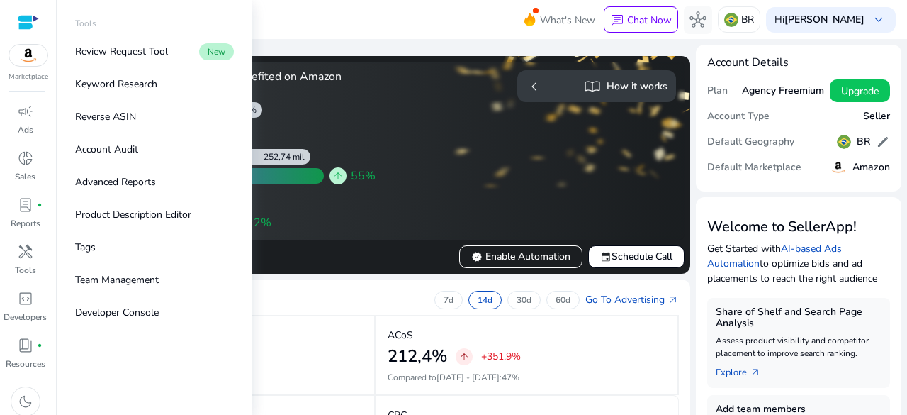
scroll to position [213, 0]
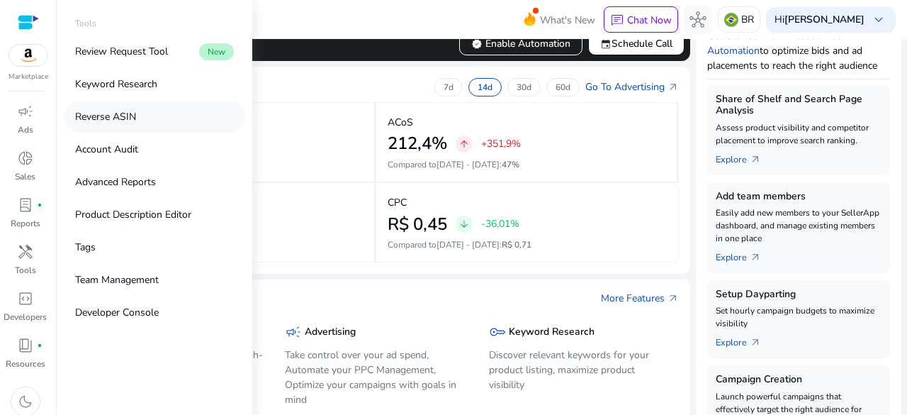
click at [135, 111] on p "Reverse ASIN" at bounding box center [105, 116] width 61 height 15
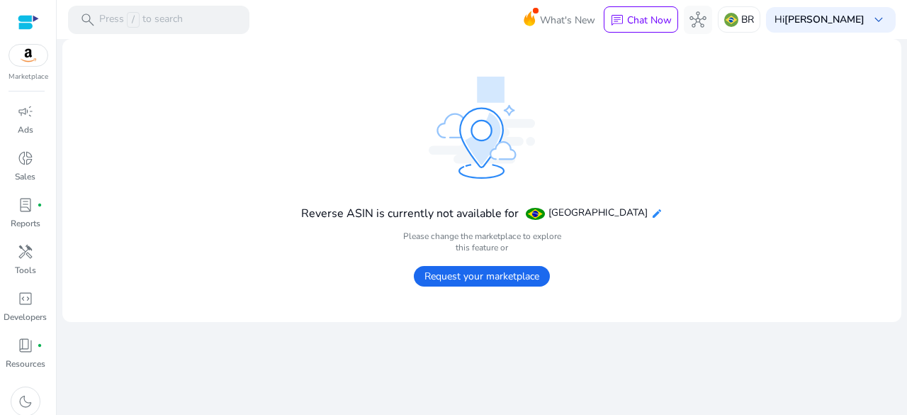
click at [651, 211] on mat-icon "edit" at bounding box center [656, 213] width 11 height 11
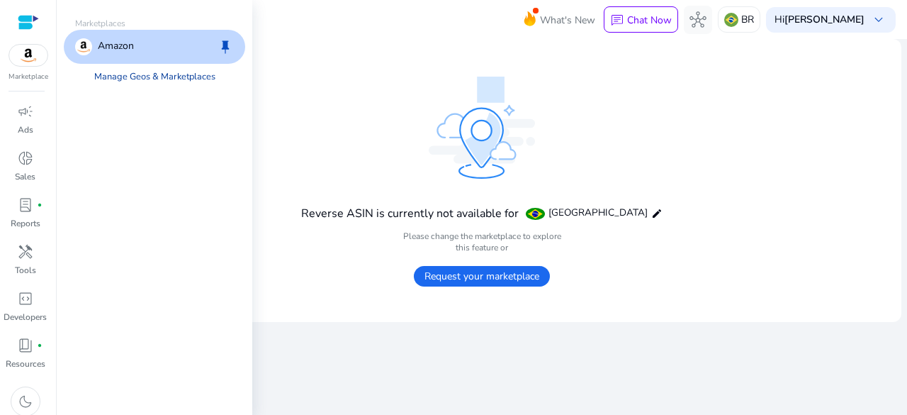
click at [179, 77] on link "Manage Geos & Marketplaces" at bounding box center [155, 77] width 144 height 26
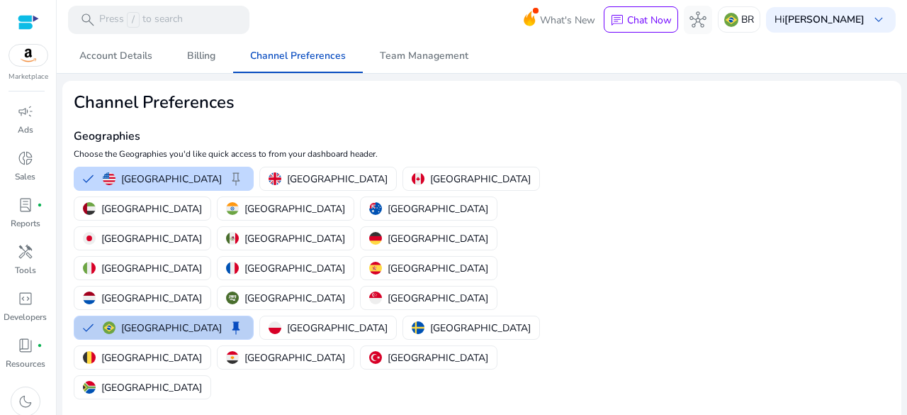
scroll to position [71, 0]
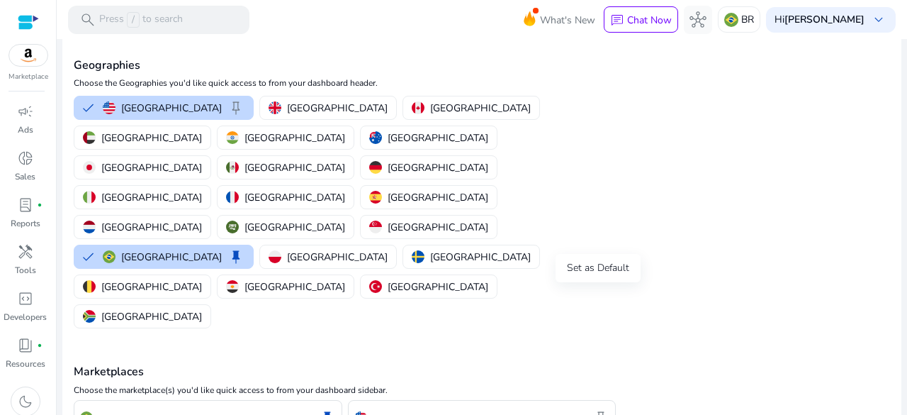
click at [594, 409] on span "keep" at bounding box center [601, 417] width 17 height 17
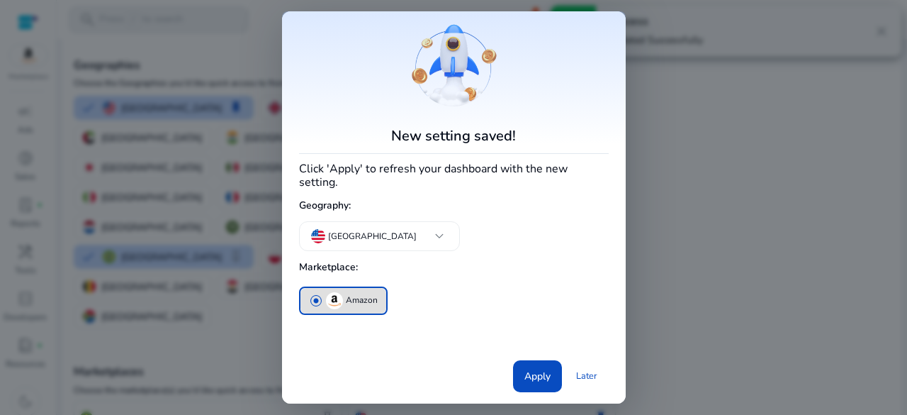
click at [341, 295] on img "button" at bounding box center [334, 300] width 17 height 17
click at [542, 369] on span "Apply" at bounding box center [537, 376] width 26 height 15
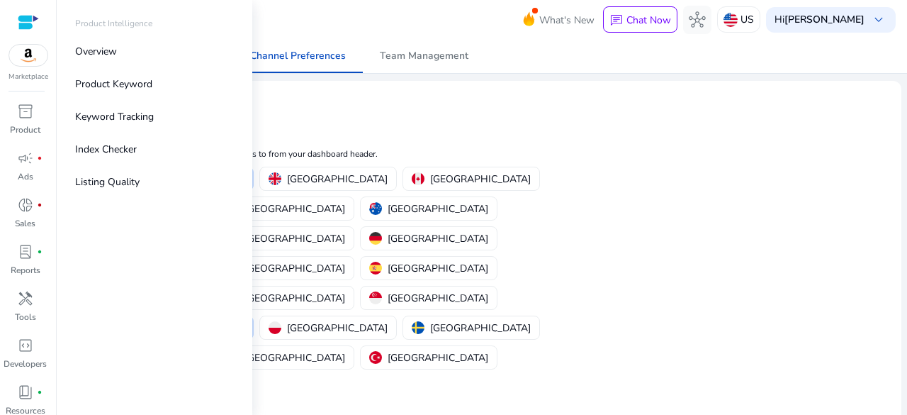
click at [23, 73] on p "Marketplace" at bounding box center [29, 77] width 40 height 11
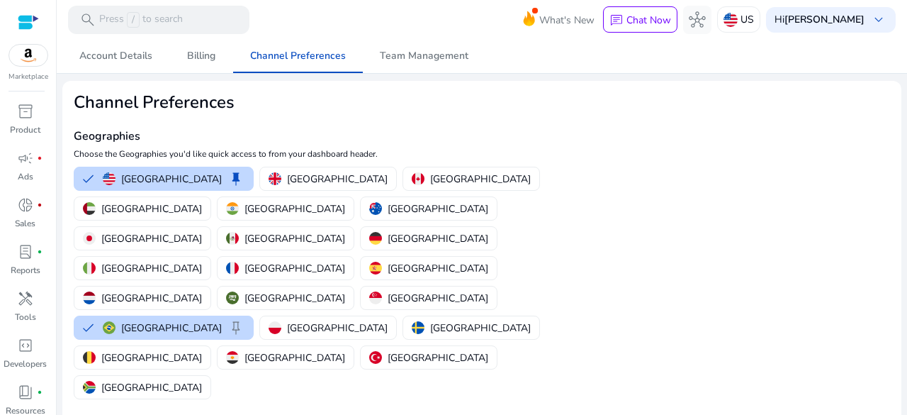
click at [30, 59] on img at bounding box center [28, 55] width 38 height 21
click at [33, 303] on span "handyman" at bounding box center [25, 298] width 17 height 17
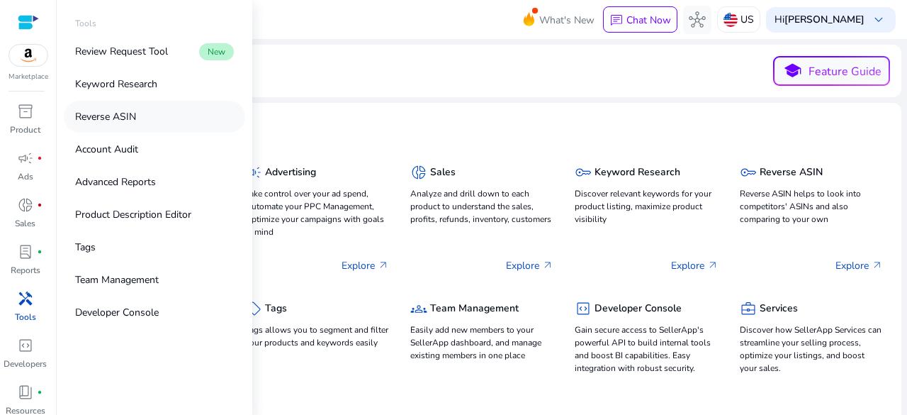
click at [159, 120] on link "Reverse ASIN" at bounding box center [154, 117] width 181 height 32
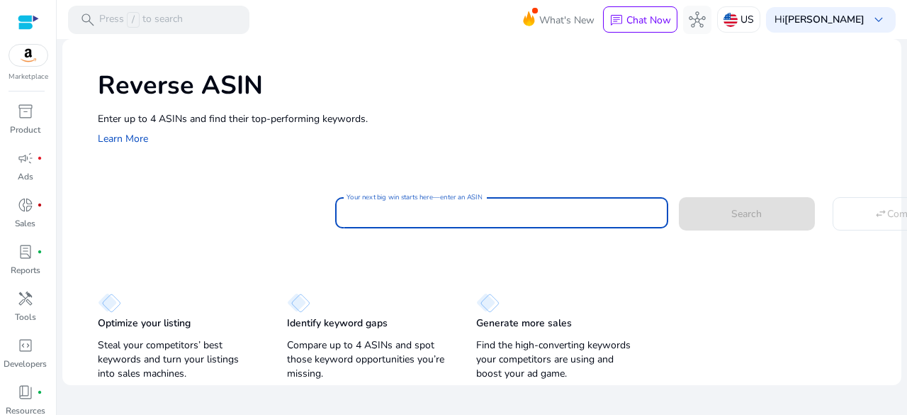
click at [393, 213] on input "Your next big win starts here—enter an ASIN" at bounding box center [502, 213] width 310 height 16
paste input "**********"
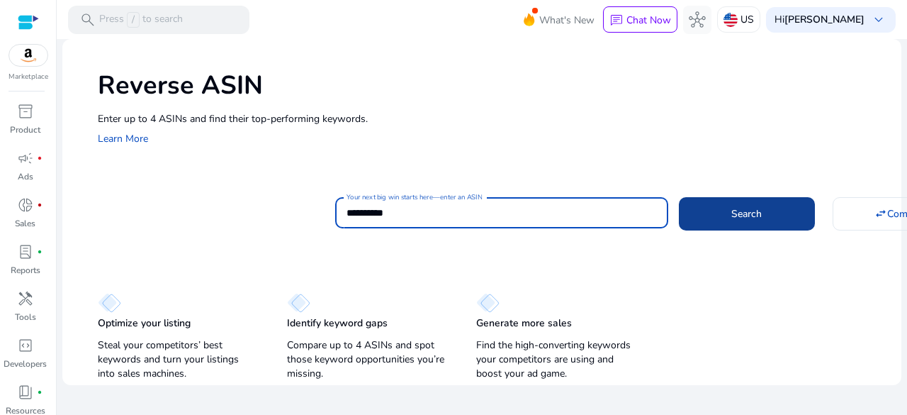
type input "**********"
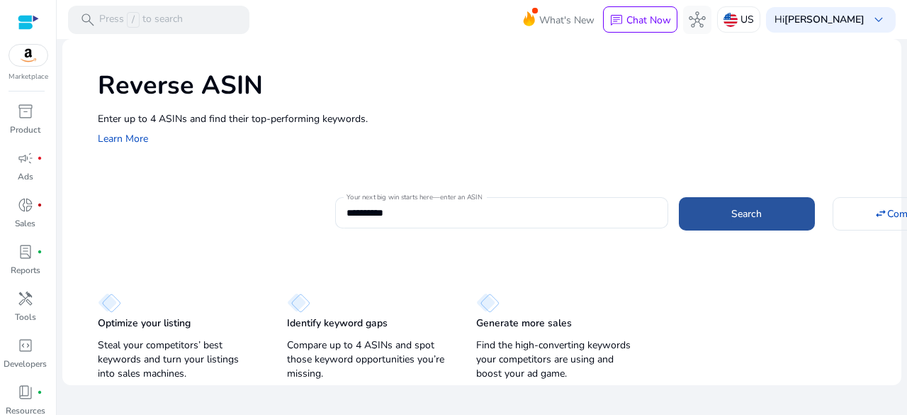
click at [735, 216] on span "Search" at bounding box center [746, 213] width 30 height 15
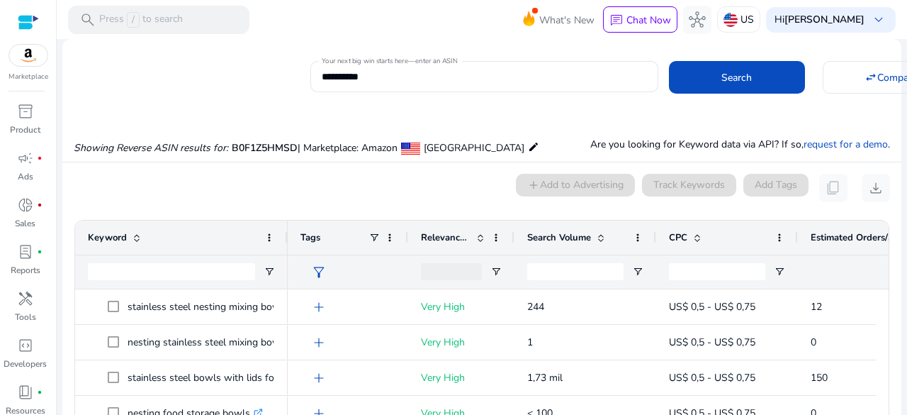
scroll to position [103, 0]
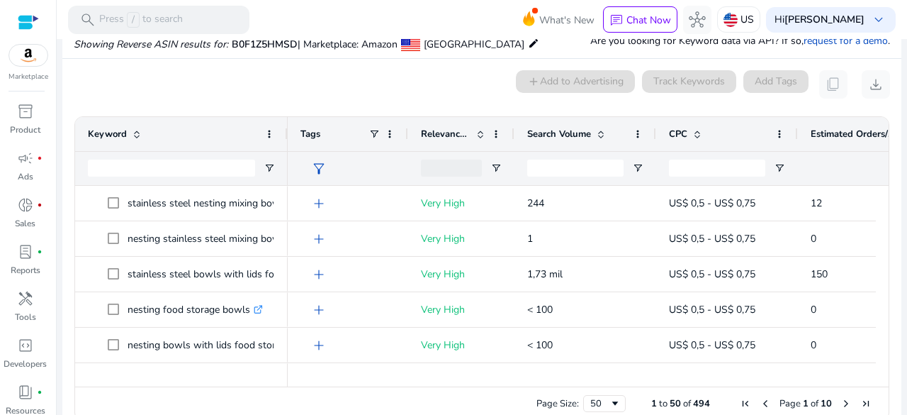
click at [605, 133] on span at bounding box center [600, 133] width 11 height 11
click at [601, 138] on span at bounding box center [600, 133] width 11 height 11
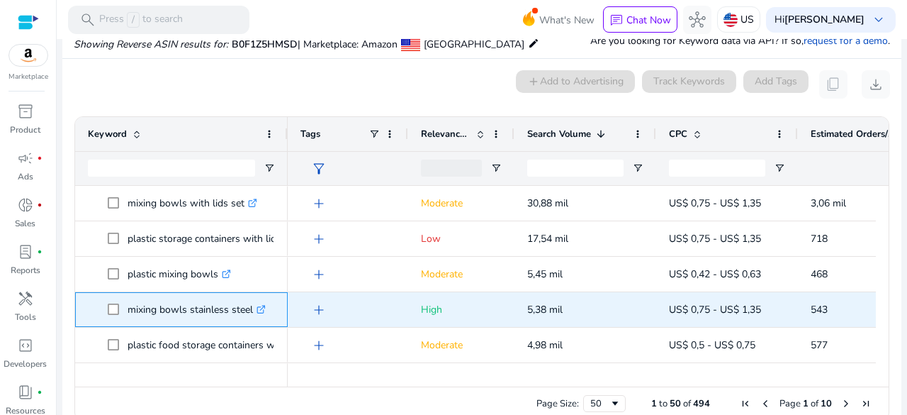
drag, startPoint x: 124, startPoint y: 307, endPoint x: 251, endPoint y: 305, distance: 126.9
click at [251, 305] on span "mixing bowls stainless steel .st0{fill:#2c8af8}" at bounding box center [191, 309] width 167 height 29
copy span "mixing bowls stainless steel"
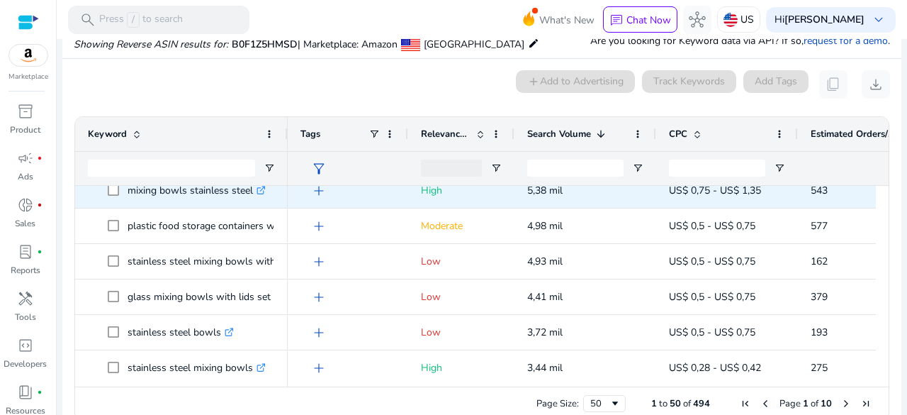
scroll to position [142, 0]
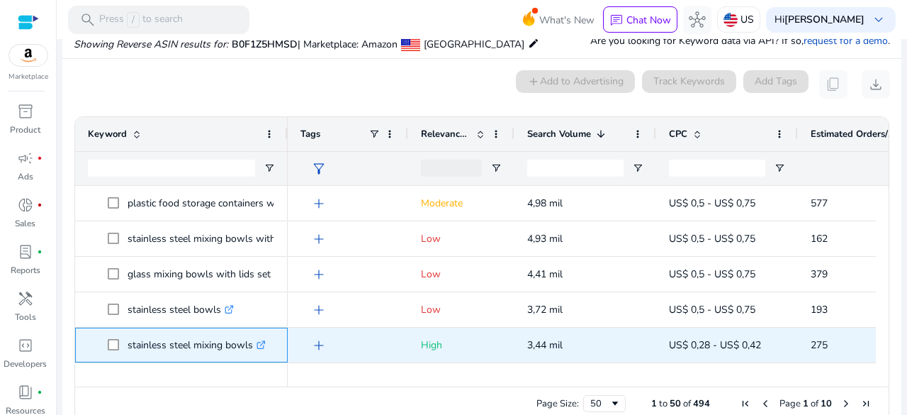
drag, startPoint x: 128, startPoint y: 344, endPoint x: 254, endPoint y: 345, distance: 126.2
click at [254, 345] on p "stainless steel mixing bowls .st0{fill:#2c8af8}" at bounding box center [197, 344] width 138 height 29
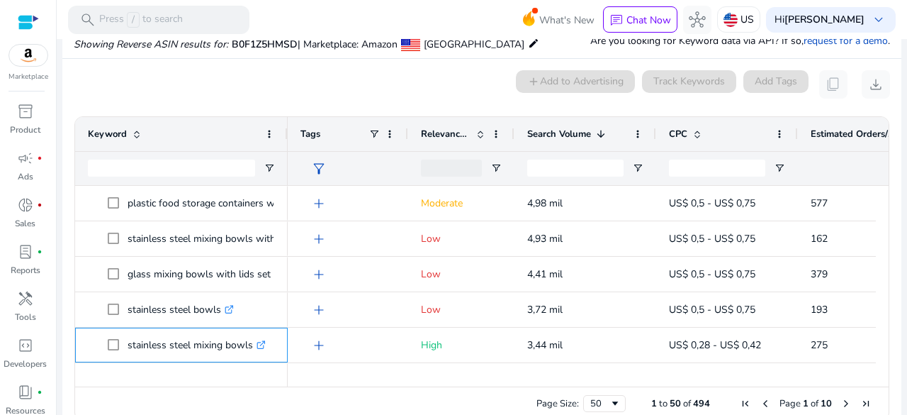
copy p "stainless steel mixing bowls"
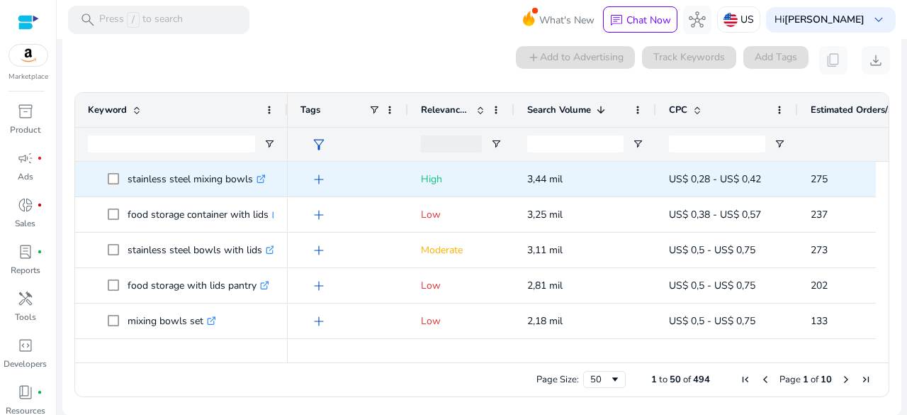
scroll to position [284, 0]
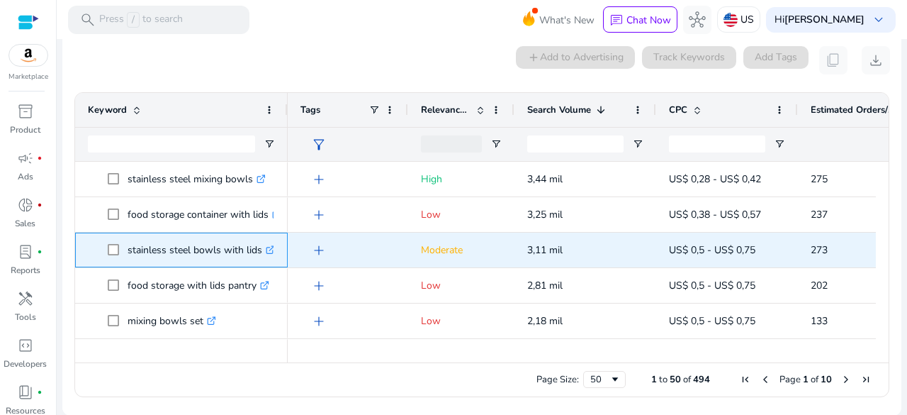
drag, startPoint x: 123, startPoint y: 252, endPoint x: 260, endPoint y: 249, distance: 136.8
click at [260, 249] on span "stainless steel bowls with lids .st0{fill:#2c8af8}" at bounding box center [191, 249] width 167 height 29
copy span "stainless steel bowls with lids"
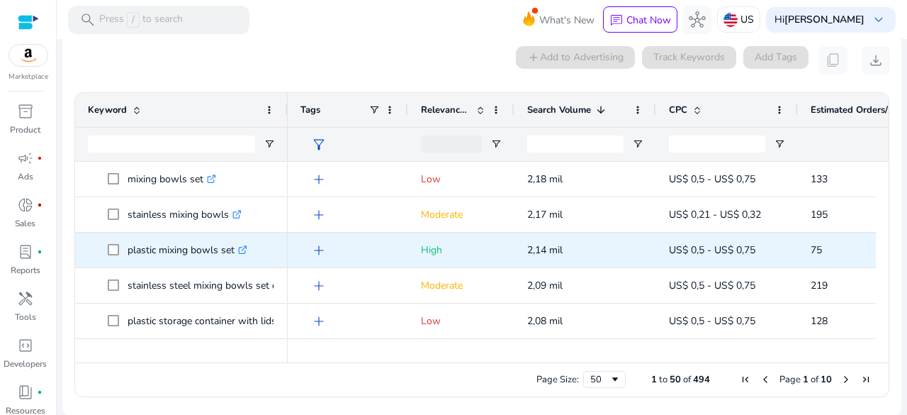
scroll to position [496, 0]
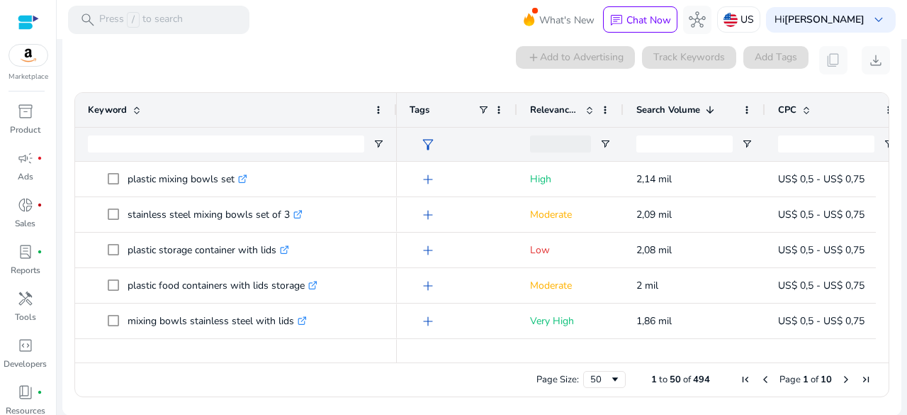
drag, startPoint x: 285, startPoint y: 106, endPoint x: 394, endPoint y: 107, distance: 109.2
click at [394, 107] on div at bounding box center [396, 110] width 6 height 34
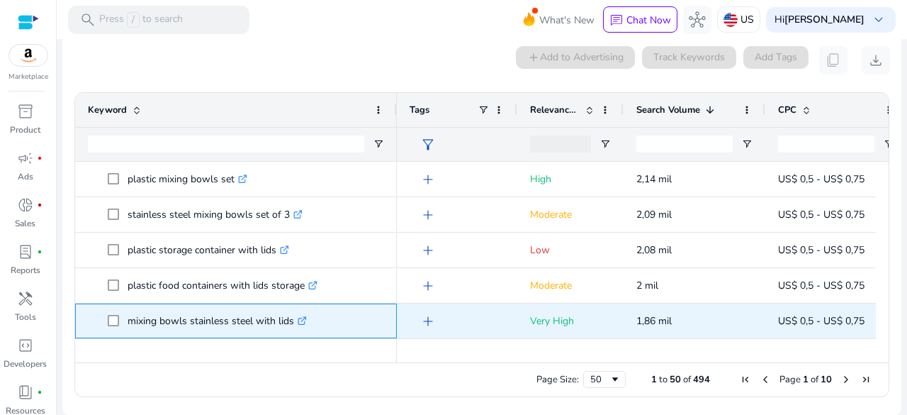
drag, startPoint x: 128, startPoint y: 323, endPoint x: 293, endPoint y: 318, distance: 165.2
click at [293, 318] on p "mixing bowls stainless steel with lids .st0{fill:#2c8af8}" at bounding box center [217, 320] width 179 height 29
copy p "mixing bowls stainless steel with lids"
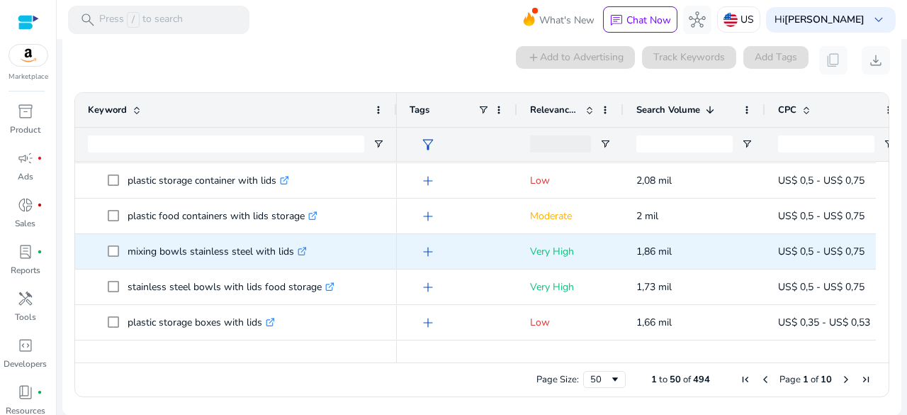
scroll to position [567, 0]
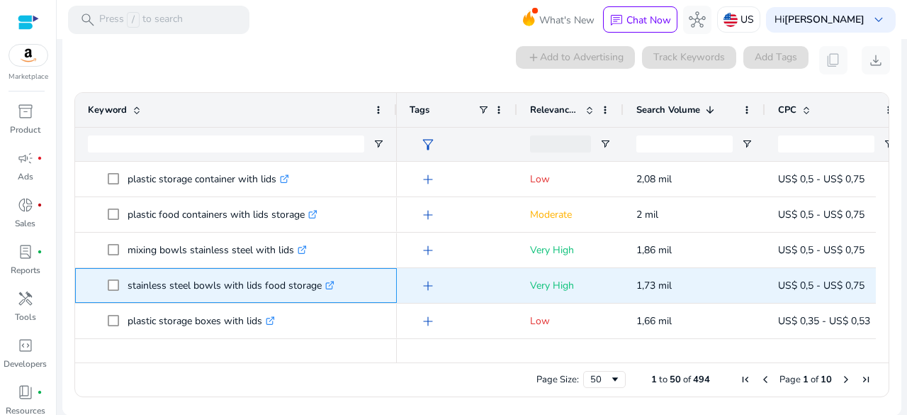
drag, startPoint x: 123, startPoint y: 288, endPoint x: 320, endPoint y: 292, distance: 196.4
click at [320, 292] on span "stainless steel bowls with lids food storage .st0{fill:#2c8af8}" at bounding box center [246, 285] width 276 height 29
copy span "stainless steel bowls with lids food storage"
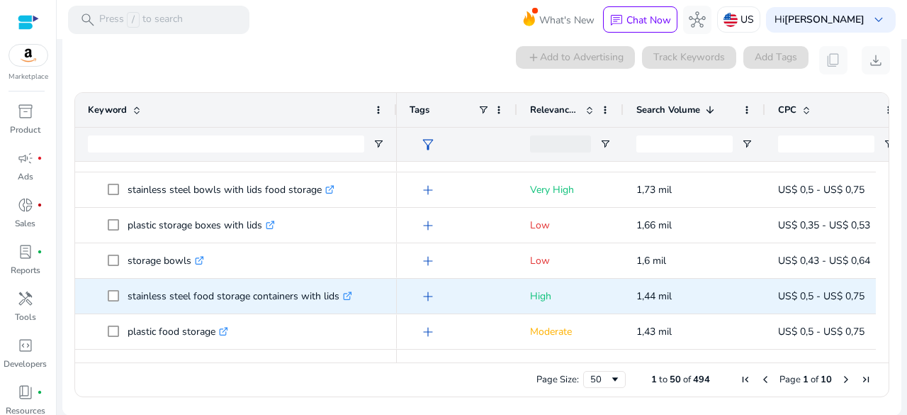
scroll to position [709, 0]
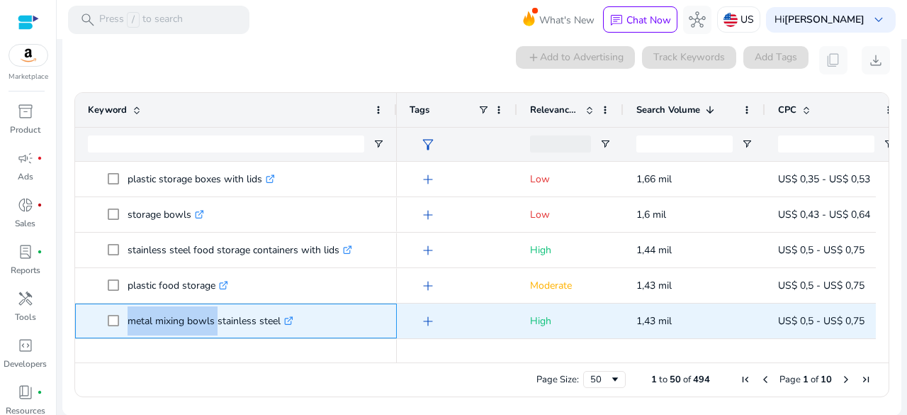
drag, startPoint x: 124, startPoint y: 320, endPoint x: 215, endPoint y: 324, distance: 91.5
click at [215, 324] on span "metal mixing bowls stainless steel .st0{fill:#2c8af8}" at bounding box center [246, 320] width 276 height 29
copy span "metal mixing bowls"
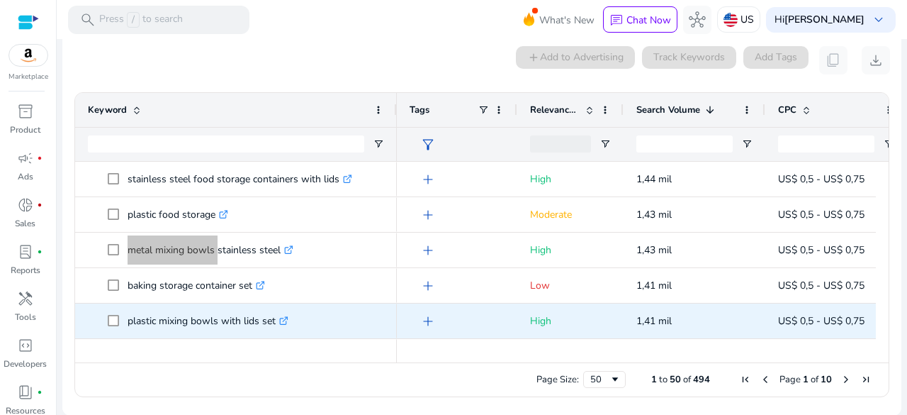
scroll to position [851, 0]
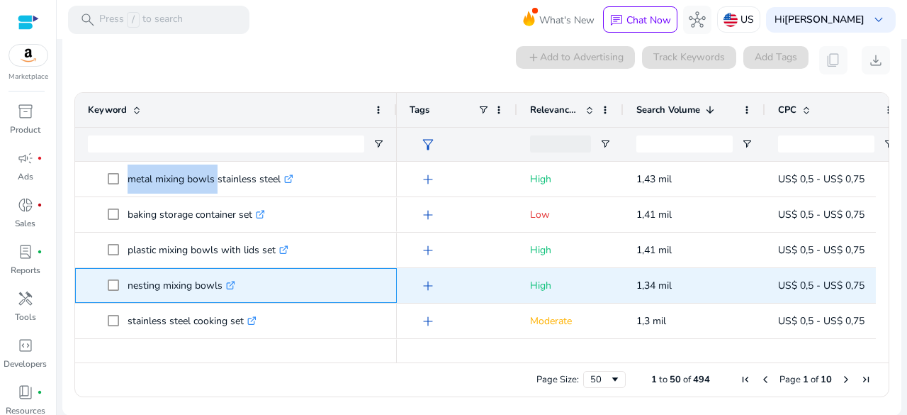
drag, startPoint x: 123, startPoint y: 285, endPoint x: 220, endPoint y: 291, distance: 96.6
click at [220, 291] on span "nesting mixing bowls .st0{fill:#2c8af8}" at bounding box center [246, 285] width 276 height 29
copy span "nesting mixing bowls"
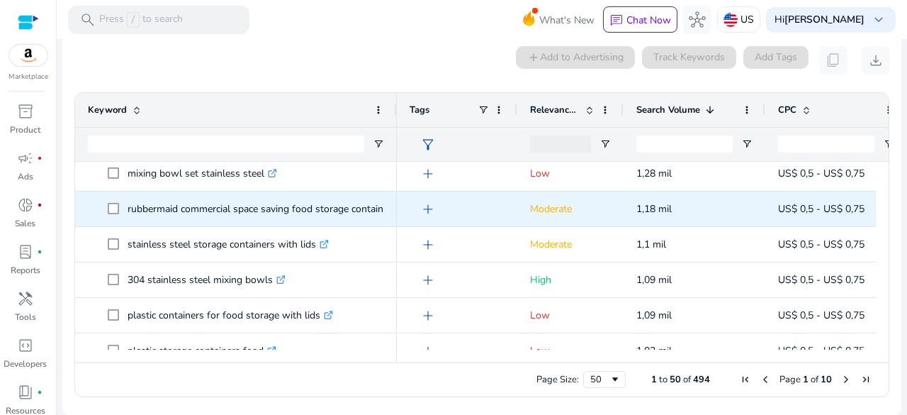
scroll to position [1063, 0]
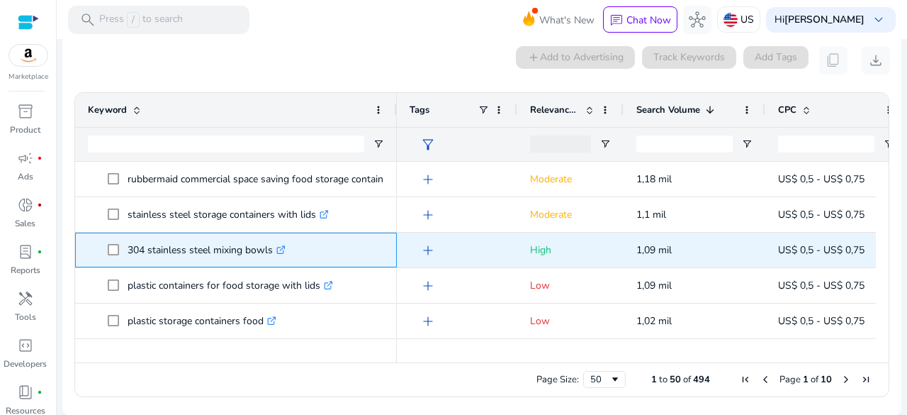
click at [281, 248] on icon ".st0{fill:#2c8af8}" at bounding box center [280, 249] width 9 height 9
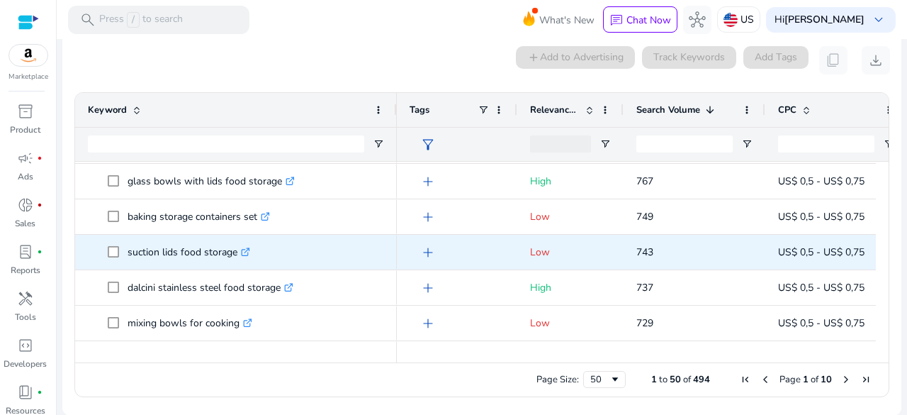
scroll to position [1571, 0]
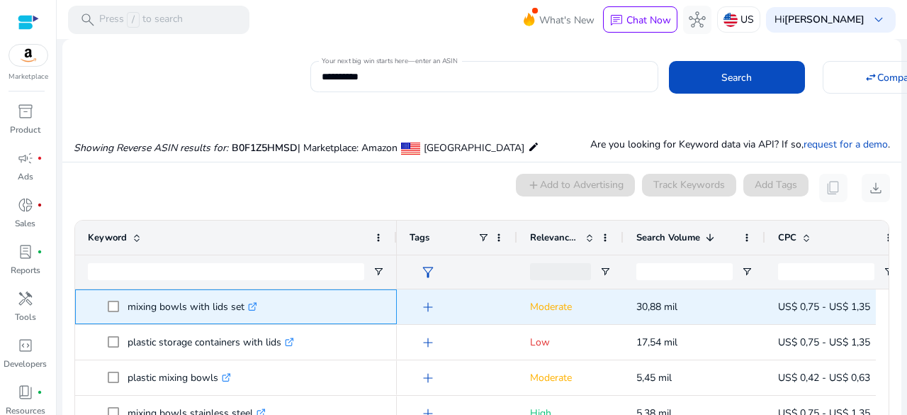
drag, startPoint x: 125, startPoint y: 308, endPoint x: 245, endPoint y: 310, distance: 119.8
click at [245, 310] on span "mixing bowls with lids set .st0{fill:#2c8af8}" at bounding box center [246, 306] width 276 height 29
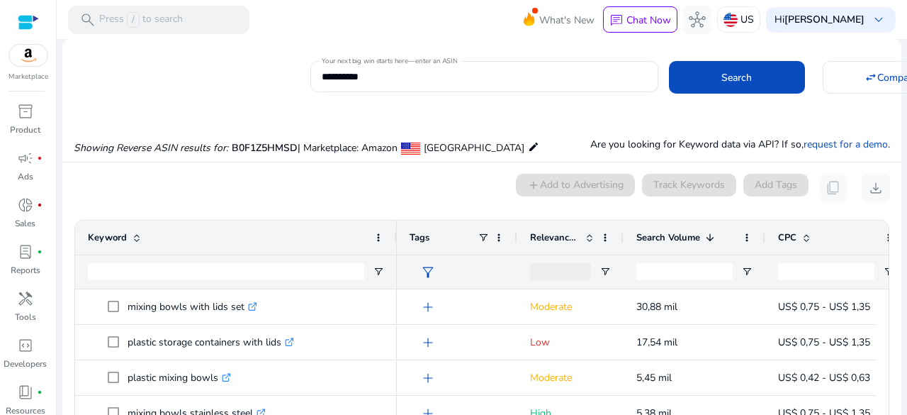
click at [172, 255] on div at bounding box center [226, 271] width 276 height 33
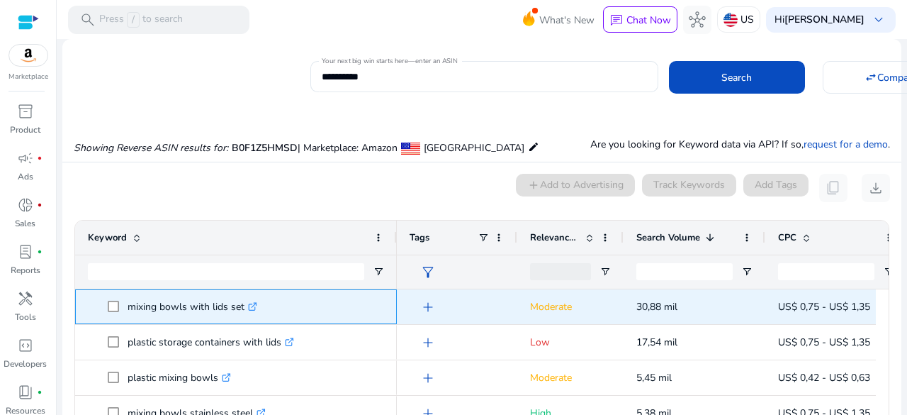
click at [183, 307] on p "mixing bowls with lids set .st0{fill:#2c8af8}" at bounding box center [193, 306] width 130 height 29
drag, startPoint x: 162, startPoint y: 305, endPoint x: 239, endPoint y: 318, distance: 77.6
click at [239, 318] on p "mixing bowls with lids set .st0{fill:#2c8af8}" at bounding box center [193, 306] width 130 height 29
click at [169, 322] on div "mixing bowls with lids set .st0{fill:#2c8af8}" at bounding box center [236, 306] width 296 height 33
drag, startPoint x: 170, startPoint y: 311, endPoint x: 242, endPoint y: 313, distance: 72.3
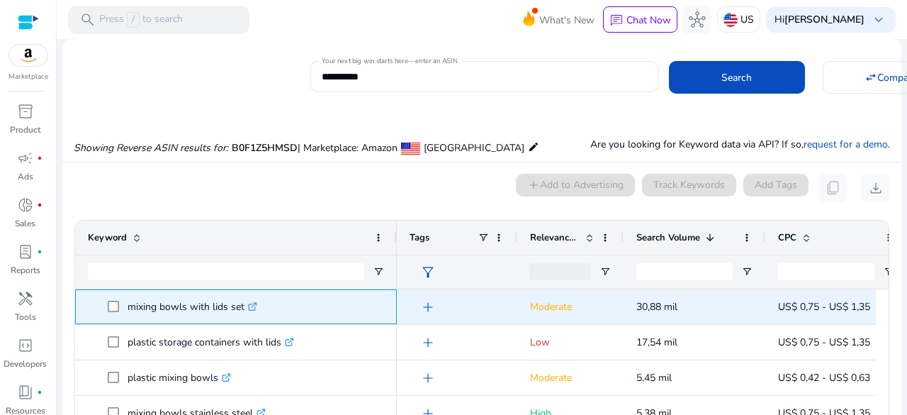
click at [242, 313] on p "mixing bowls with lids set .st0{fill:#2c8af8}" at bounding box center [193, 306] width 130 height 29
copy p "bowls with lids set"
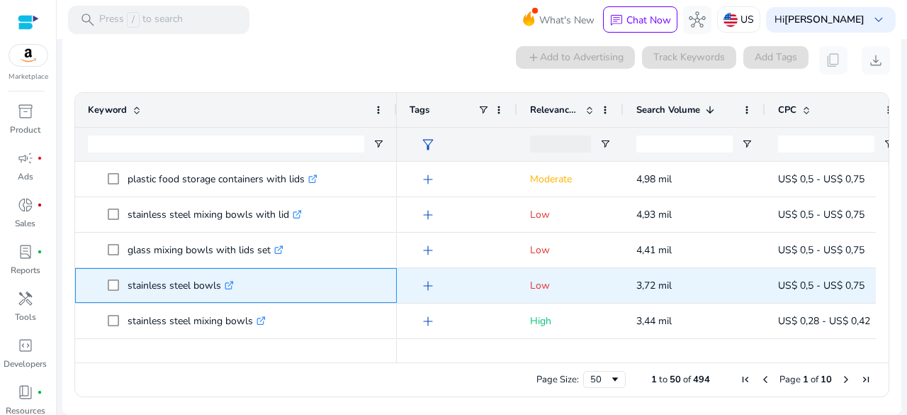
drag, startPoint x: 125, startPoint y: 285, endPoint x: 220, endPoint y: 293, distance: 94.6
click at [220, 293] on span "stainless steel bowls .st0{fill:#2c8af8}" at bounding box center [246, 285] width 276 height 29
copy span "stainless steel bowls"
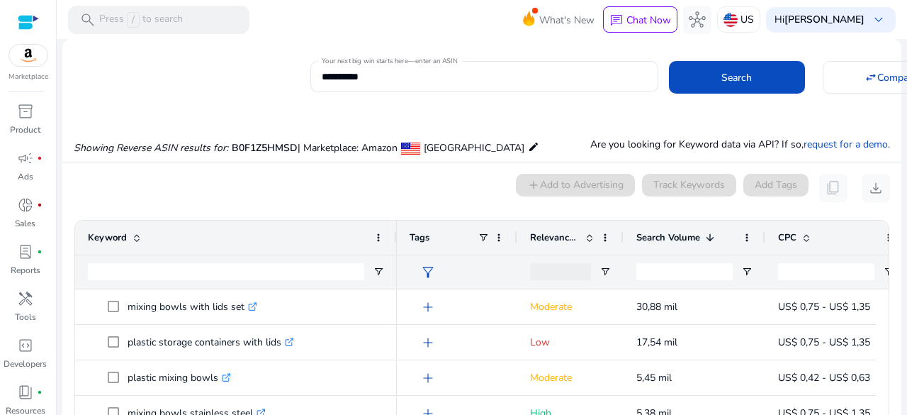
scroll to position [142, 0]
